Goal: Check status: Check status

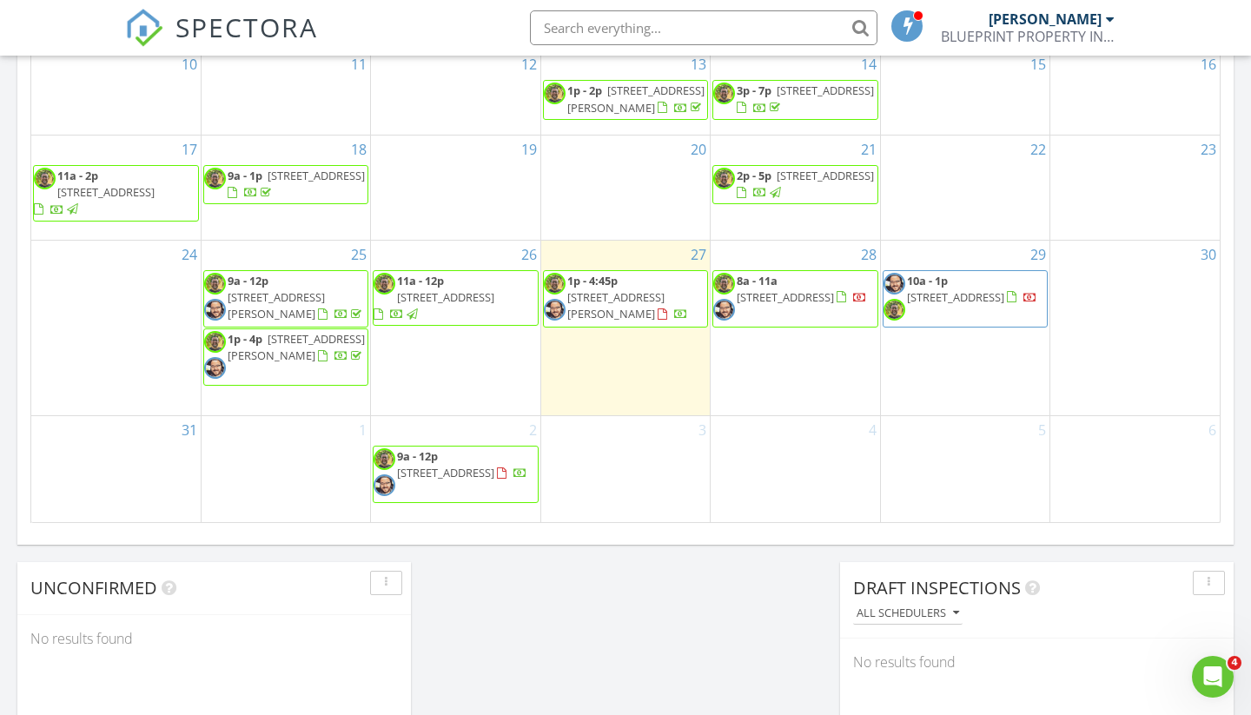
scroll to position [1091, 0]
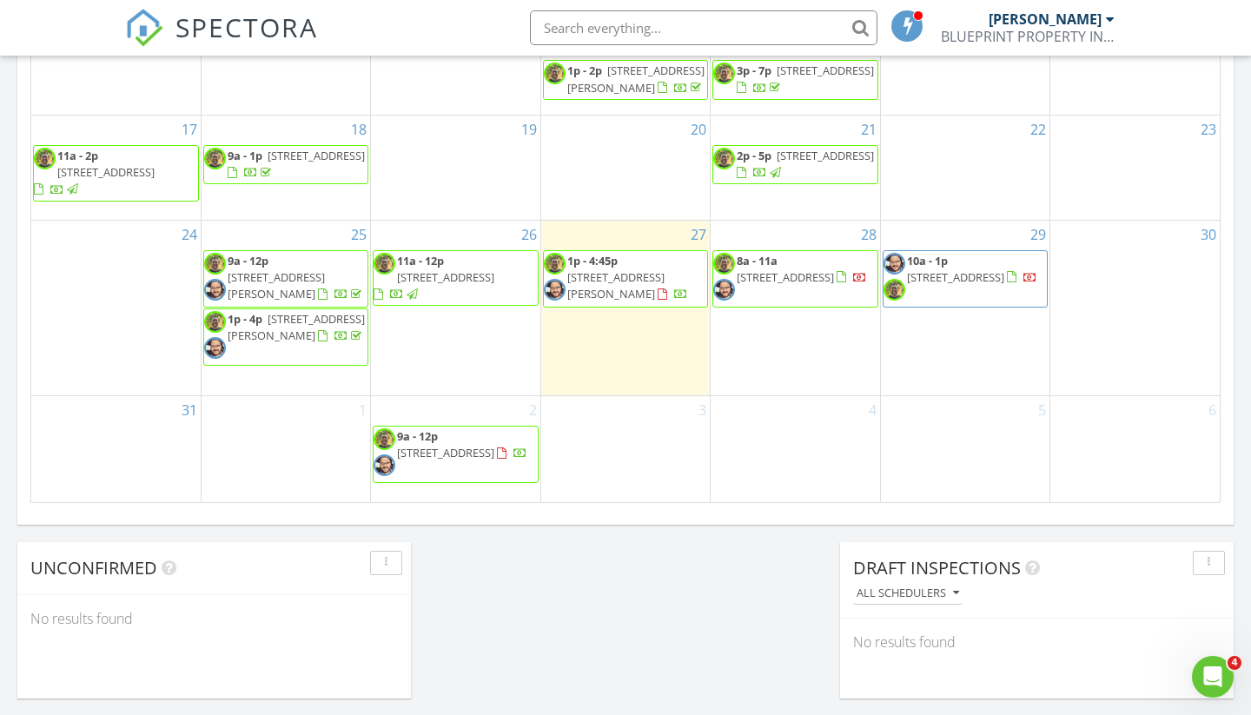
click at [653, 292] on span "4385 Cassius St, Orlando 32811" at bounding box center [615, 285] width 97 height 32
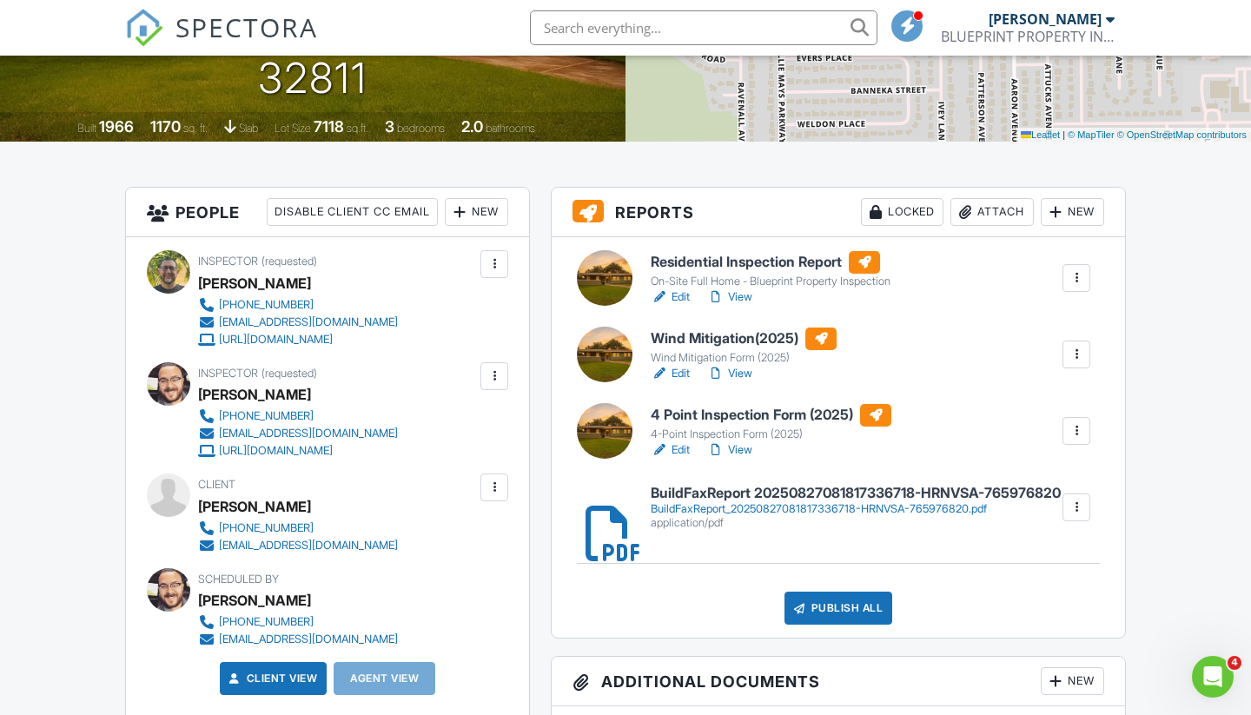
click at [703, 501] on h6 "BuildFaxReport 20250827081817336718-HRNVSA-765976820" at bounding box center [856, 494] width 410 height 16
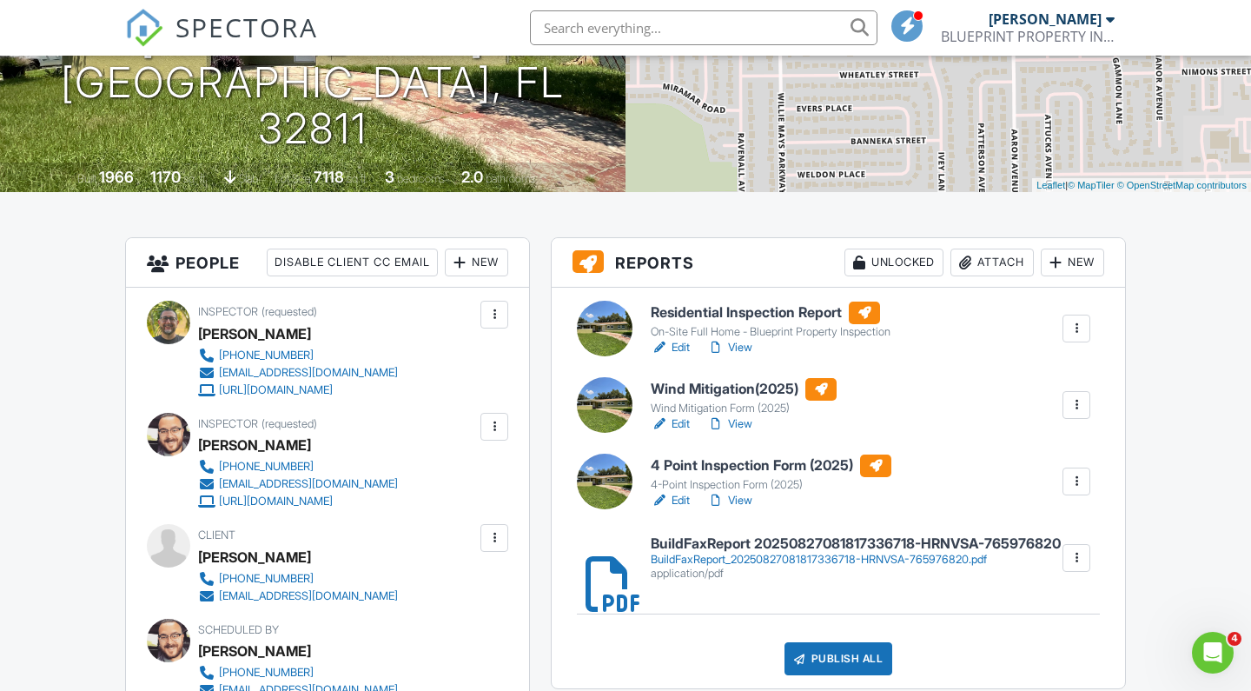
click at [744, 497] on link "View" at bounding box center [729, 500] width 45 height 17
